Goal: Information Seeking & Learning: Learn about a topic

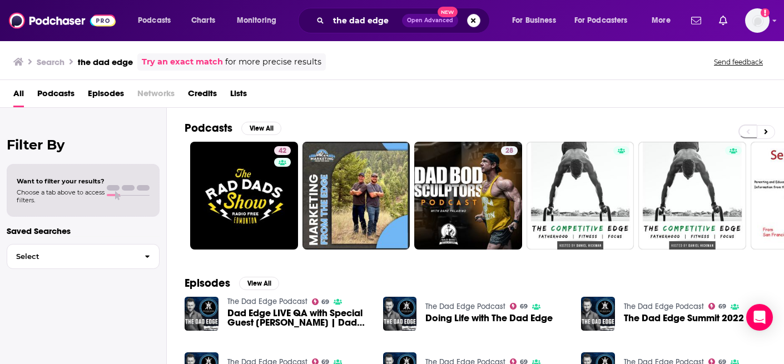
drag, startPoint x: 475, startPoint y: 19, endPoint x: 411, endPoint y: 22, distance: 63.5
click at [475, 19] on button "Search podcasts, credits, & more..." at bounding box center [473, 20] width 13 height 13
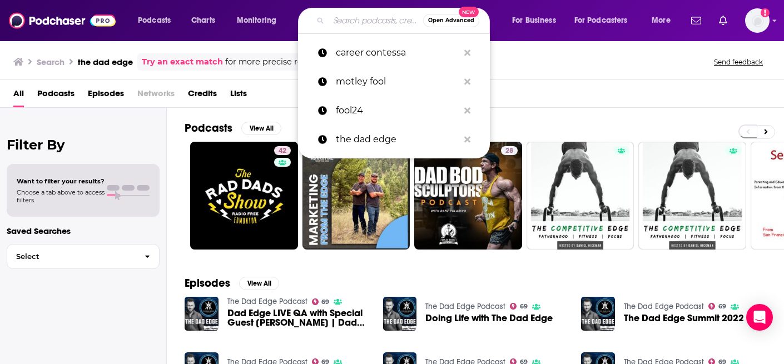
click at [355, 21] on input "Search podcasts, credits, & more..." at bounding box center [376, 21] width 95 height 18
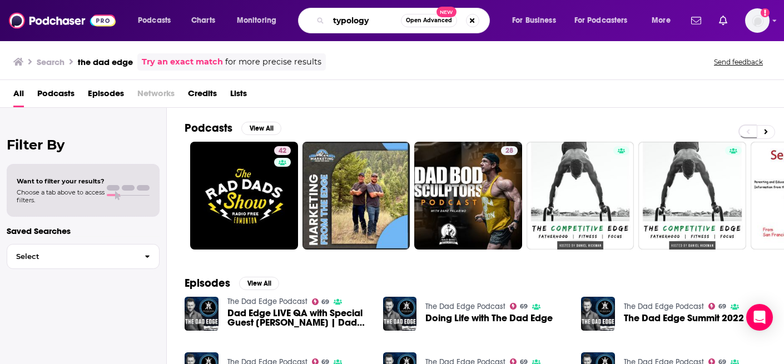
type input "typology"
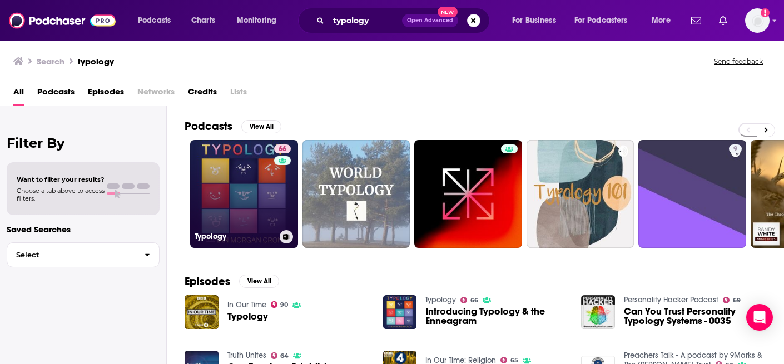
click at [243, 148] on link "66 Typology" at bounding box center [244, 194] width 108 height 108
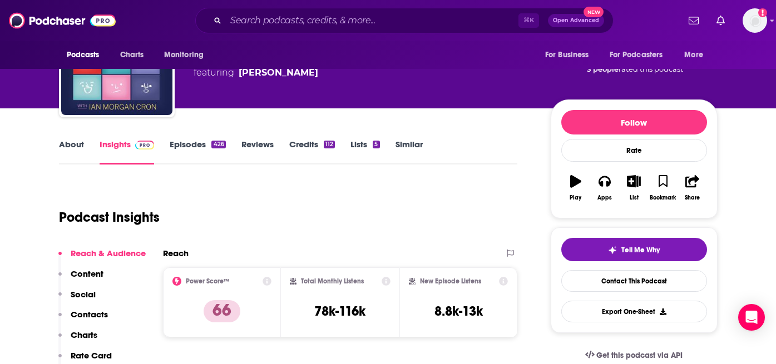
scroll to position [112, 0]
